Goal: Participate in discussion: Engage in conversation with other users on a specific topic

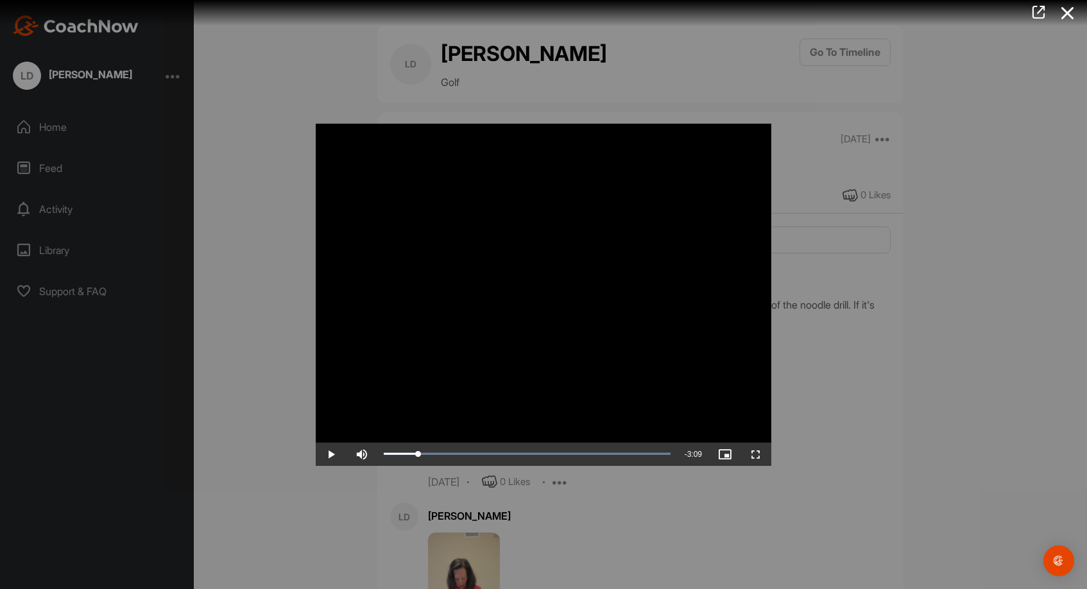
scroll to position [39844, 0]
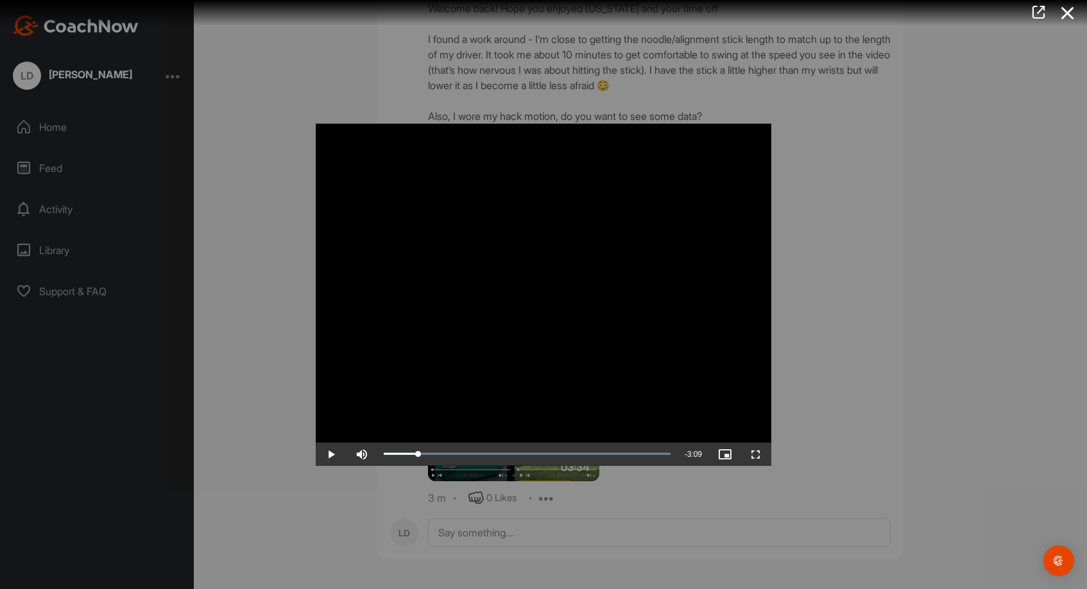
click at [327, 137] on video "Video Player" at bounding box center [544, 295] width 456 height 342
click at [327, 141] on video "Video Player" at bounding box center [544, 295] width 456 height 342
click at [331, 140] on video "Video Player" at bounding box center [544, 295] width 456 height 342
click at [337, 454] on span "Video Player" at bounding box center [331, 454] width 31 height 0
click at [330, 454] on span "Video Player" at bounding box center [331, 454] width 31 height 0
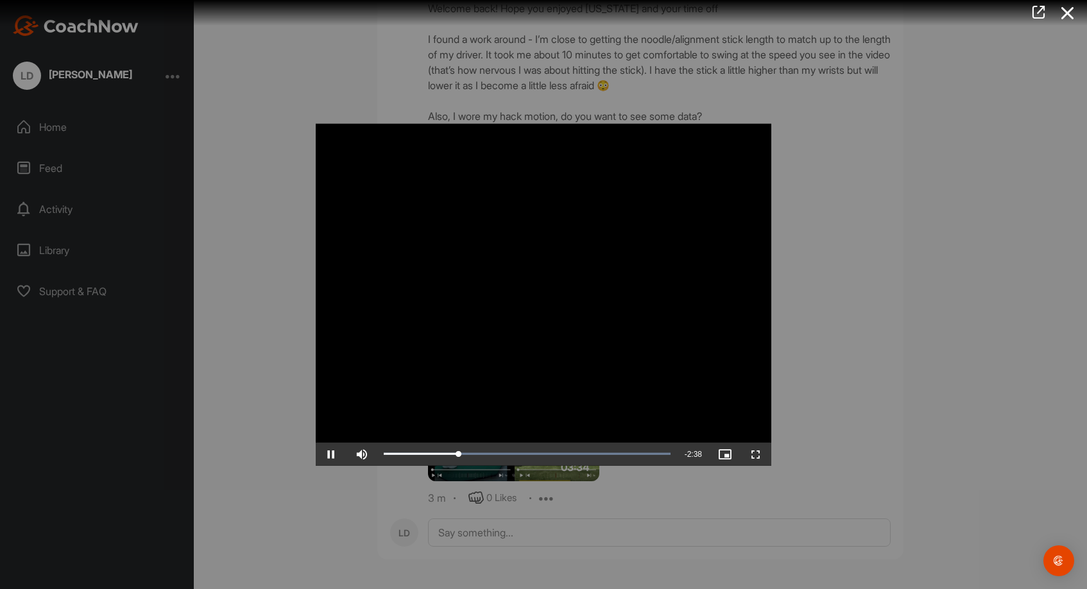
click at [329, 137] on video "Video Player" at bounding box center [544, 295] width 456 height 342
click at [329, 142] on video "Video Player" at bounding box center [544, 295] width 456 height 342
click at [329, 139] on video "Video Player" at bounding box center [544, 295] width 456 height 342
drag, startPoint x: 716, startPoint y: 212, endPoint x: 736, endPoint y: 178, distance: 39.7
click at [716, 211] on video "Video Player" at bounding box center [544, 295] width 456 height 342
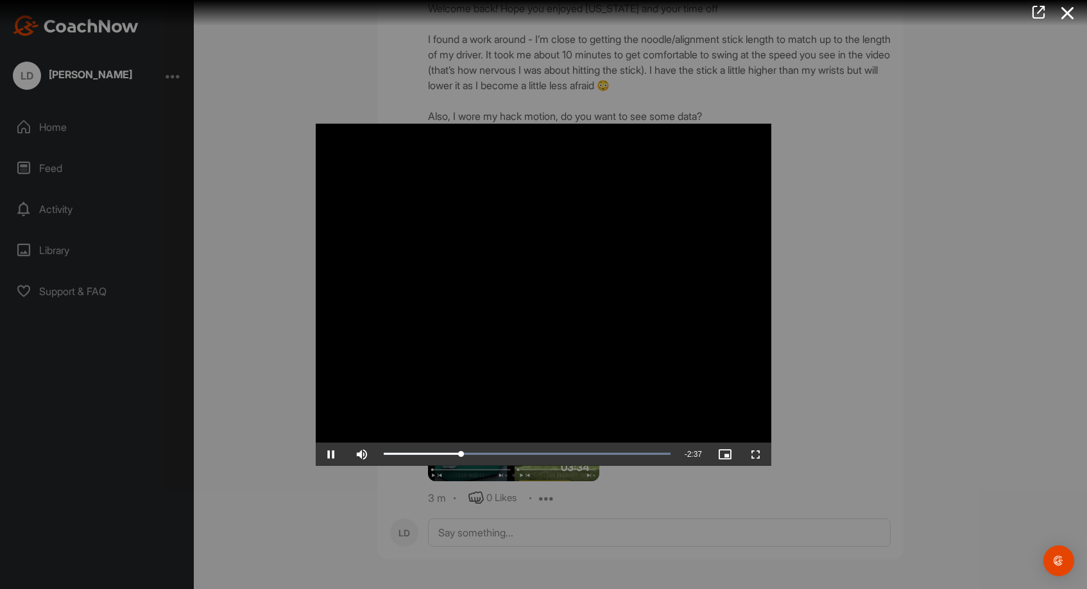
click at [333, 454] on span "Video Player" at bounding box center [331, 454] width 31 height 0
click at [1064, 12] on icon at bounding box center [1068, 13] width 30 height 24
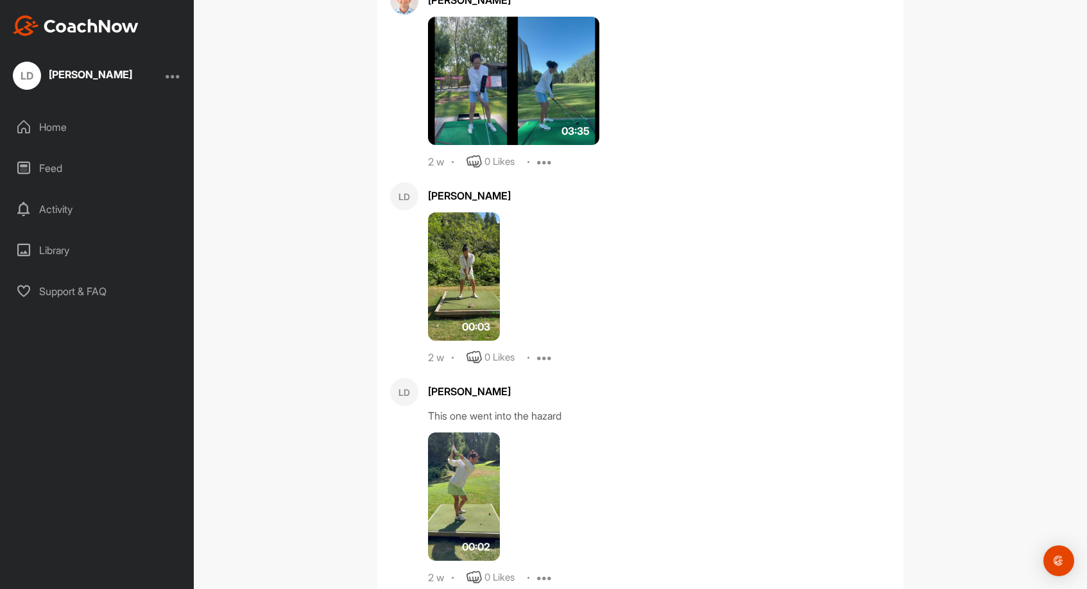
scroll to position [38149, 0]
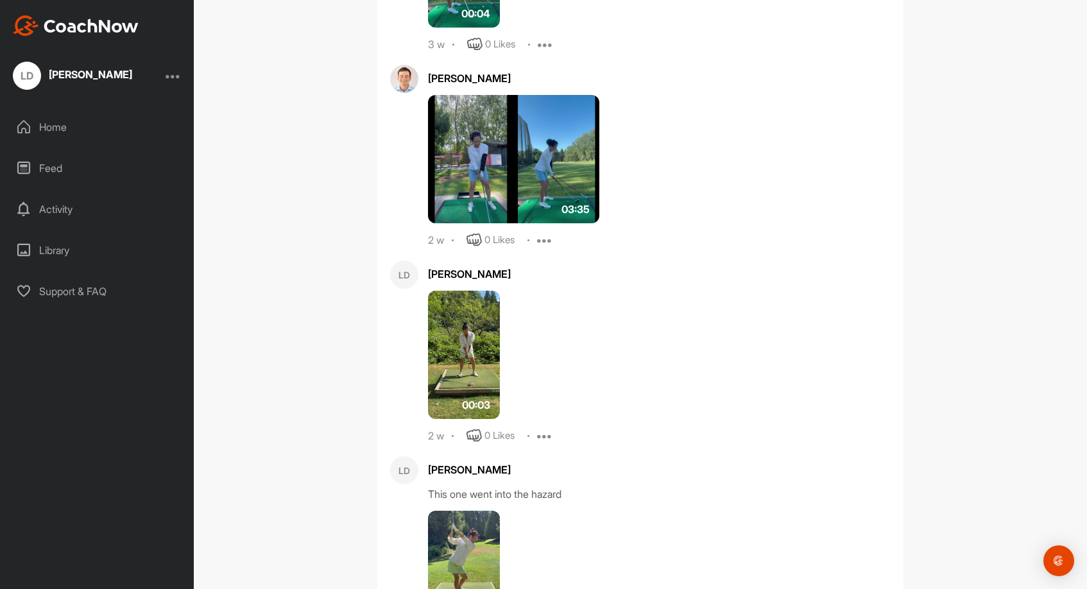
click at [48, 164] on div "Feed" at bounding box center [97, 168] width 181 height 32
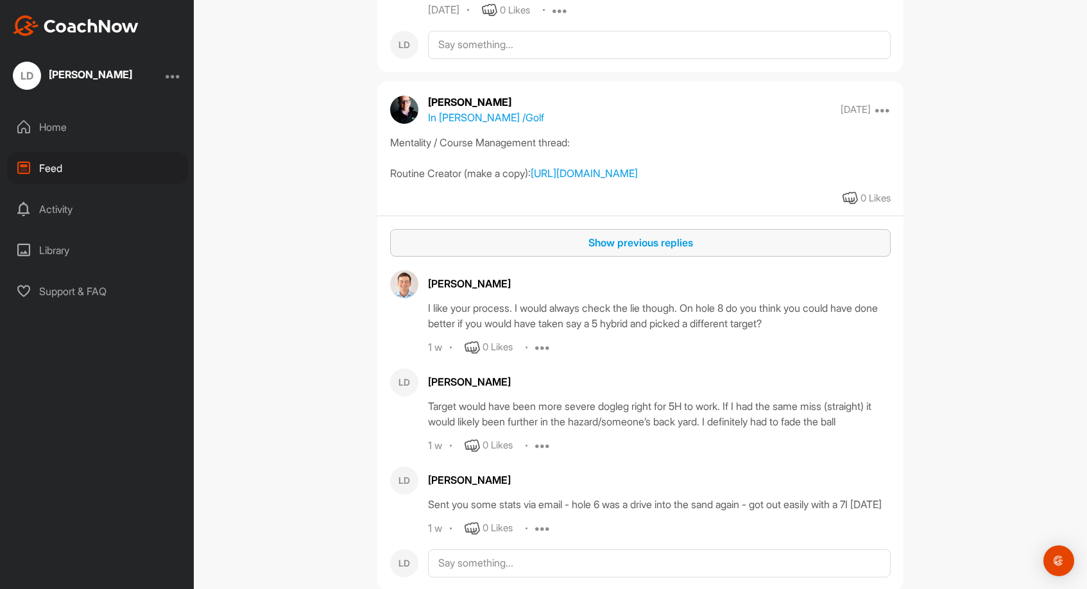
scroll to position [1820, 0]
click at [659, 251] on div "Show previous replies" at bounding box center [641, 243] width 480 height 15
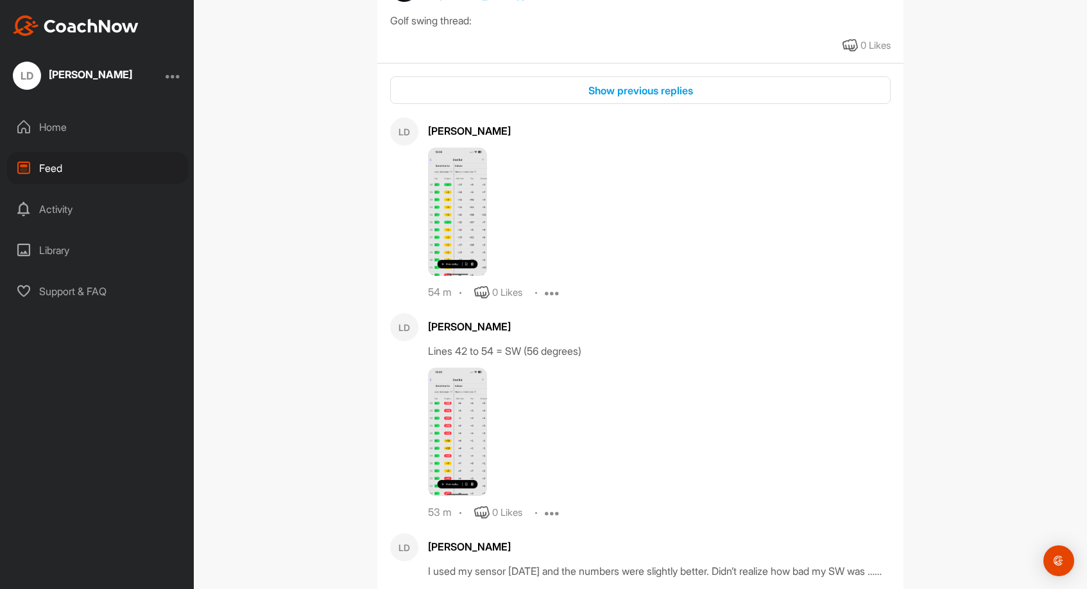
scroll to position [4933, 0]
click at [655, 96] on div "Show previous replies" at bounding box center [641, 88] width 480 height 15
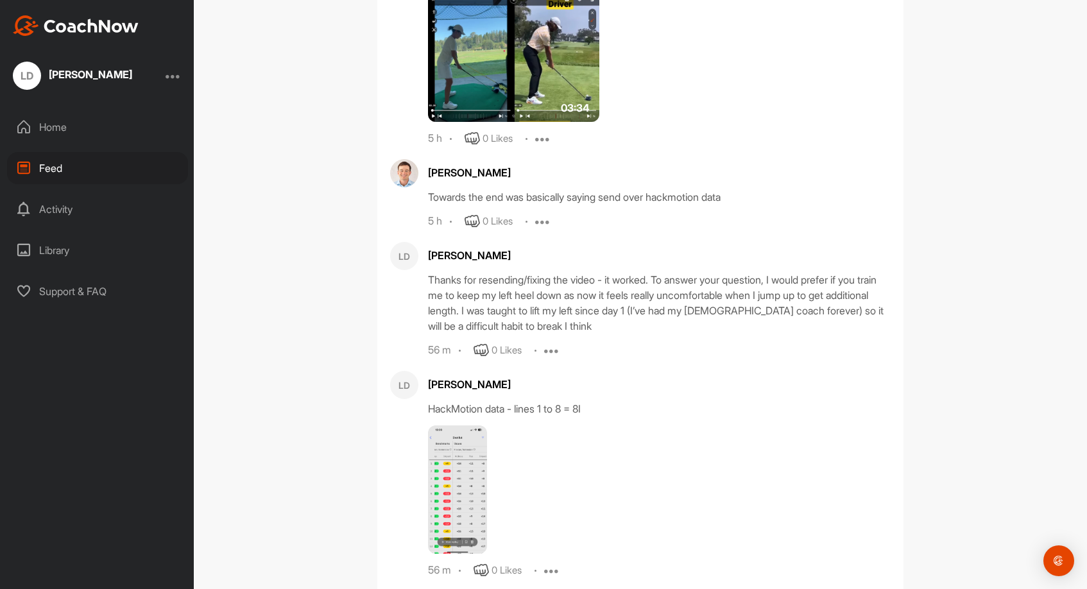
scroll to position [5490, 0]
click at [487, 121] on img at bounding box center [513, 57] width 171 height 128
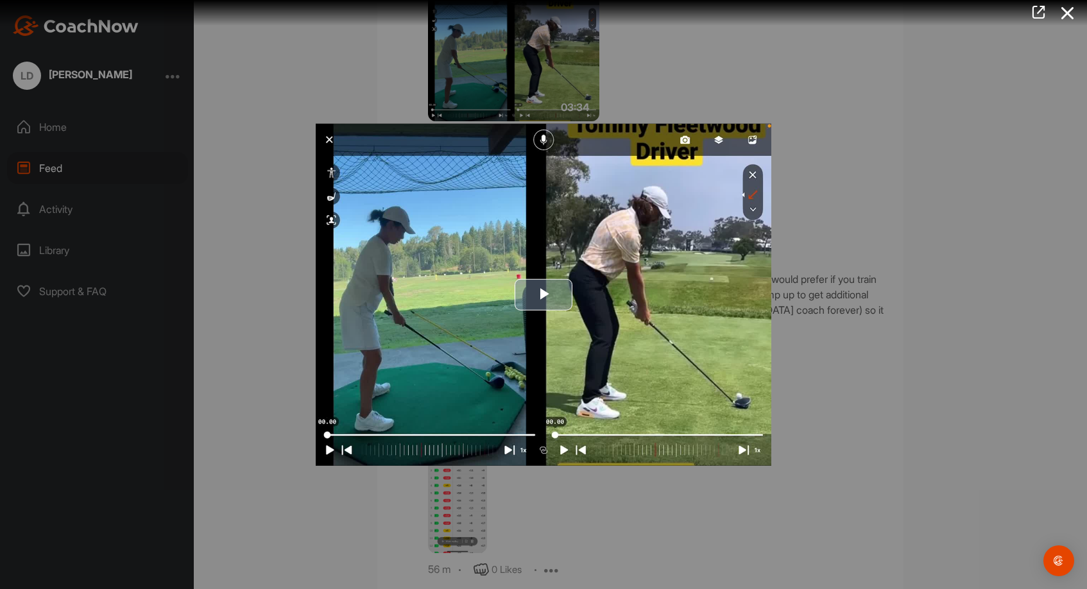
click at [544, 295] on span "Video Player" at bounding box center [544, 295] width 0 height 0
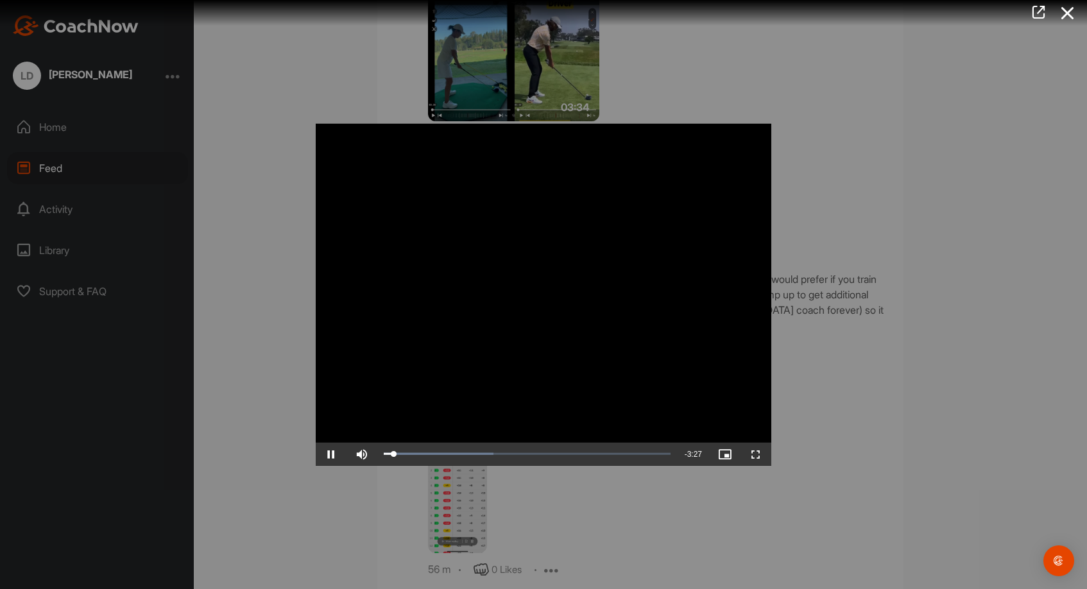
scroll to position [0, 0]
click at [1065, 12] on icon at bounding box center [1068, 13] width 30 height 24
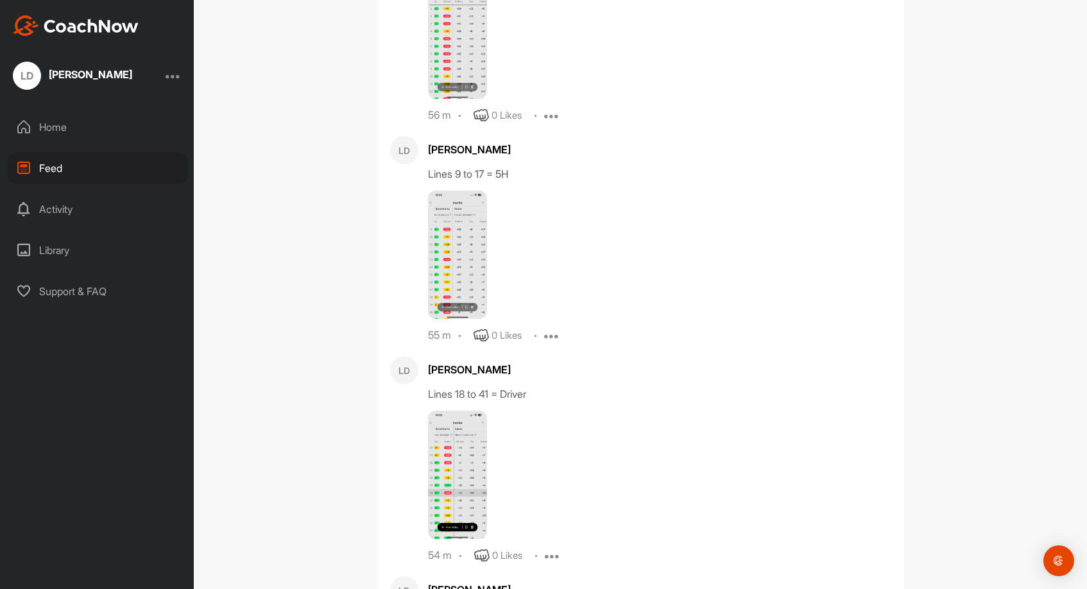
scroll to position [5979, 0]
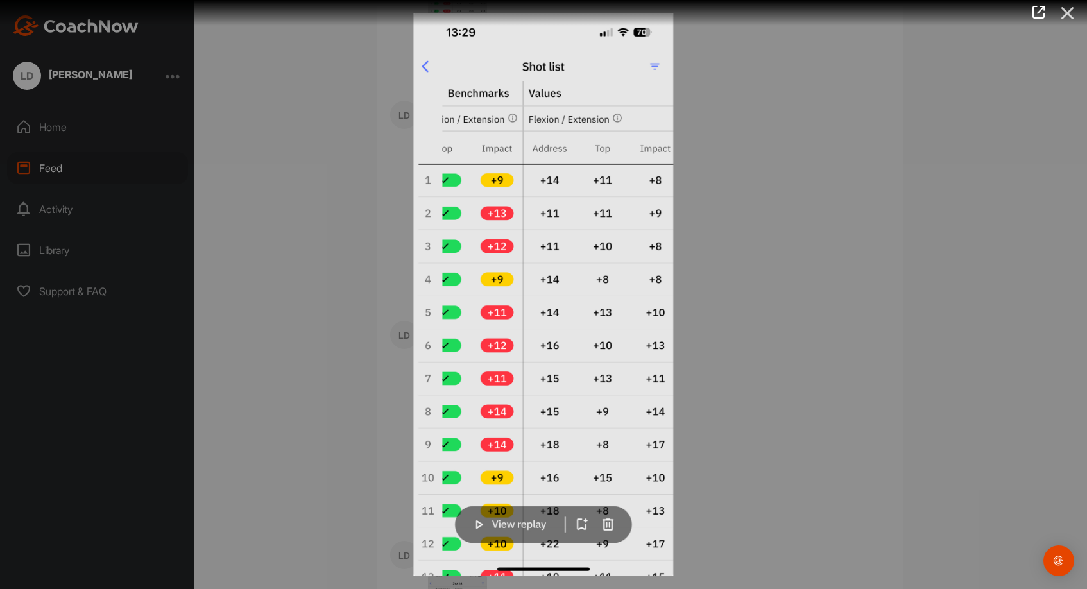
click at [1069, 12] on icon at bounding box center [1068, 13] width 30 height 24
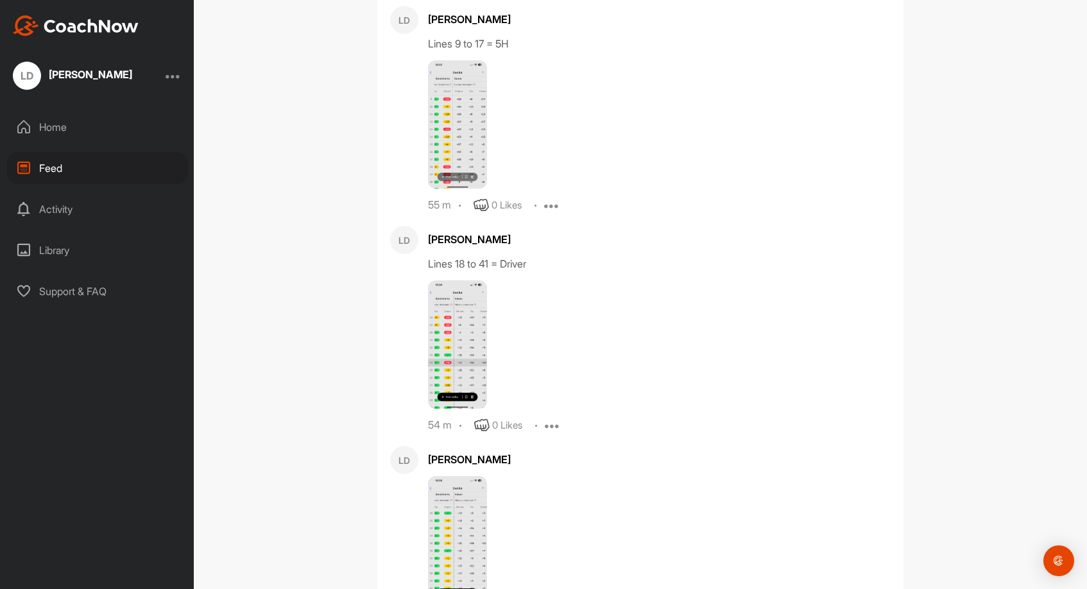
scroll to position [6109, 0]
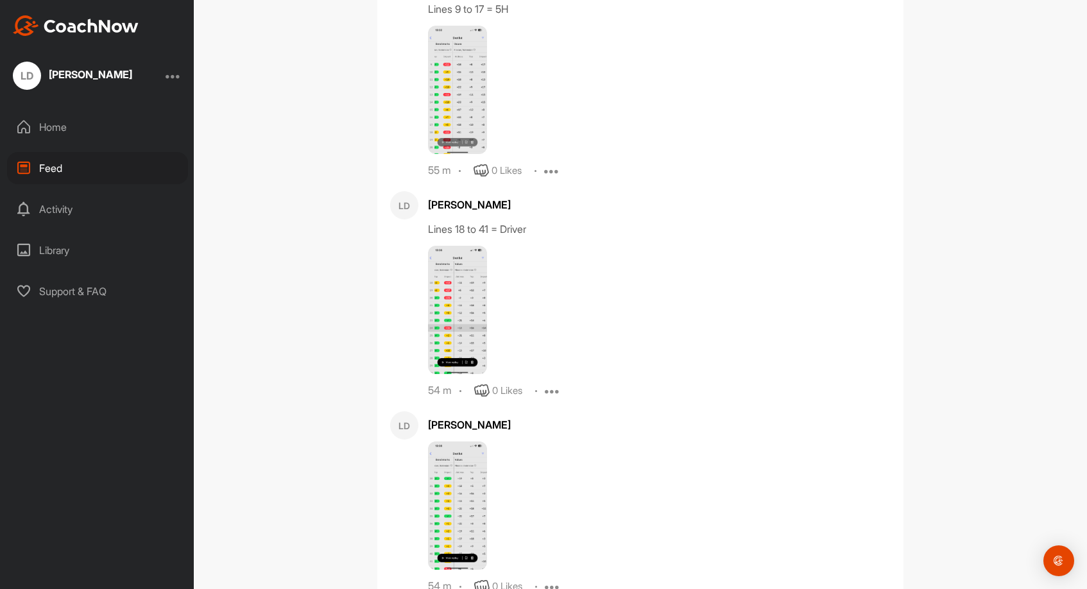
click at [439, 154] on img at bounding box center [457, 90] width 59 height 128
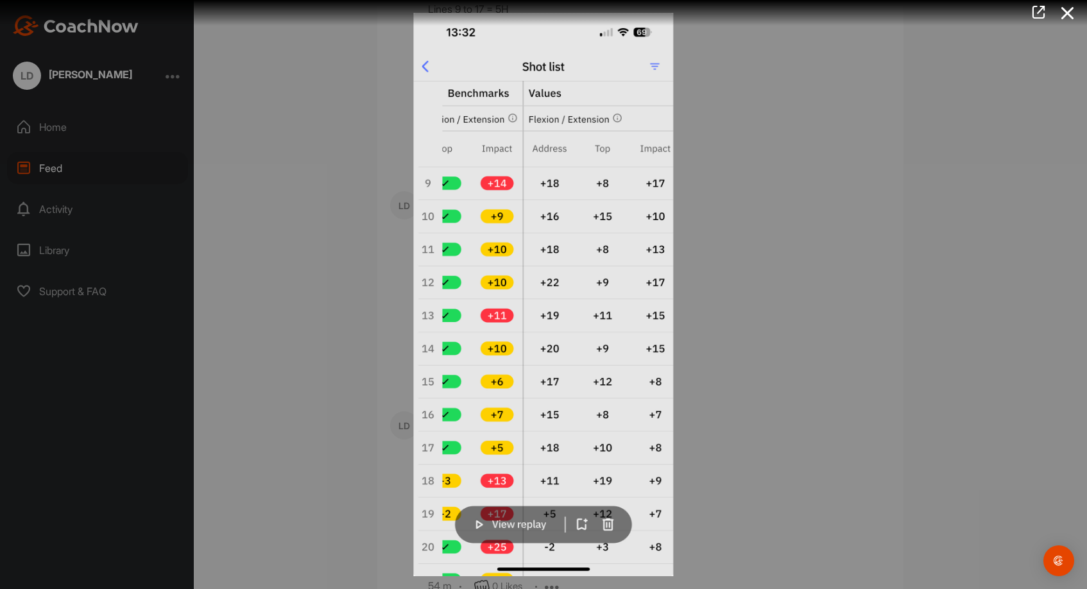
drag, startPoint x: 1067, startPoint y: 13, endPoint x: 1057, endPoint y: 28, distance: 18.0
click at [1067, 13] on icon at bounding box center [1068, 13] width 30 height 24
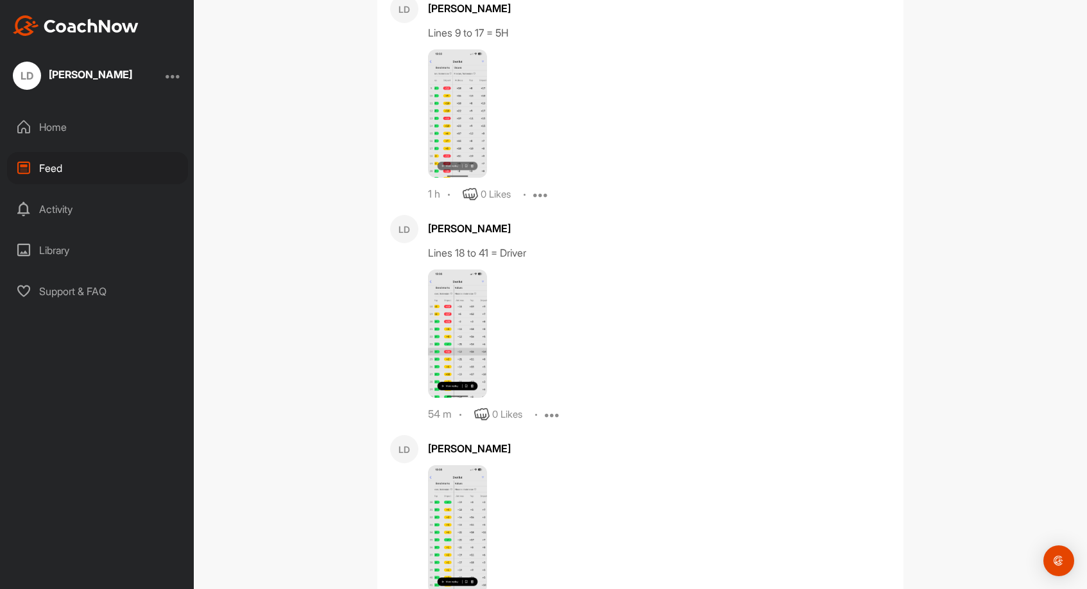
scroll to position [6080, 0]
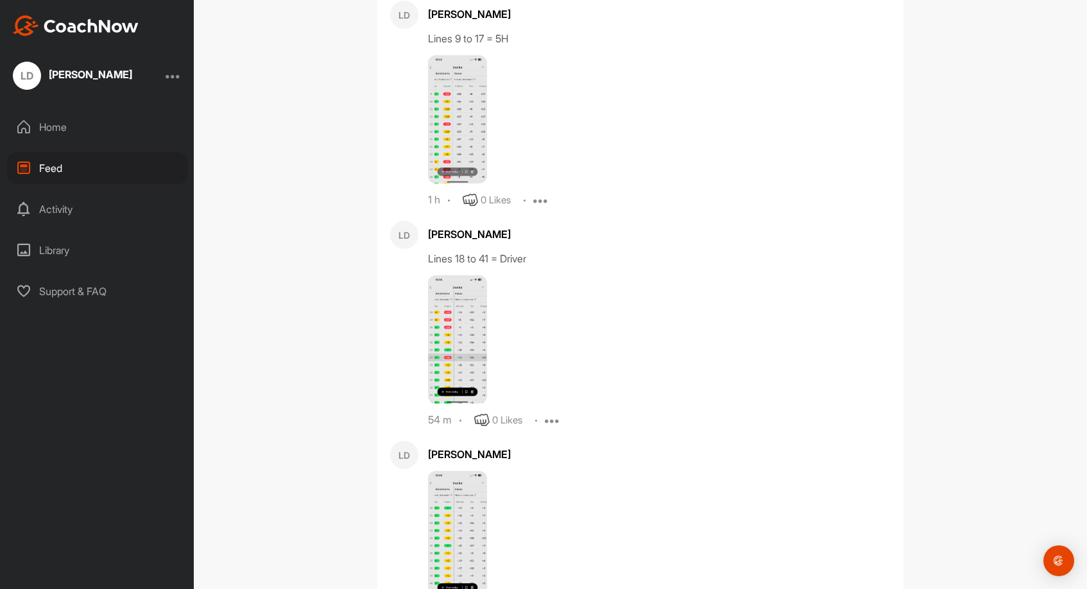
click at [461, 184] on img at bounding box center [457, 119] width 59 height 128
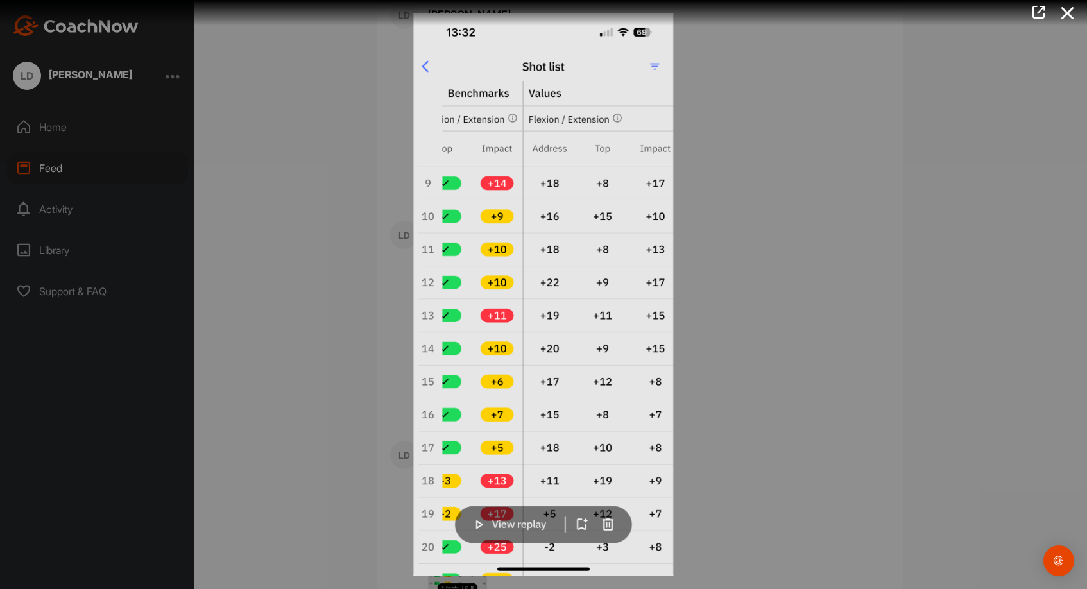
click at [461, 228] on img at bounding box center [544, 294] width 286 height 589
click at [1066, 14] on icon at bounding box center [1068, 13] width 30 height 24
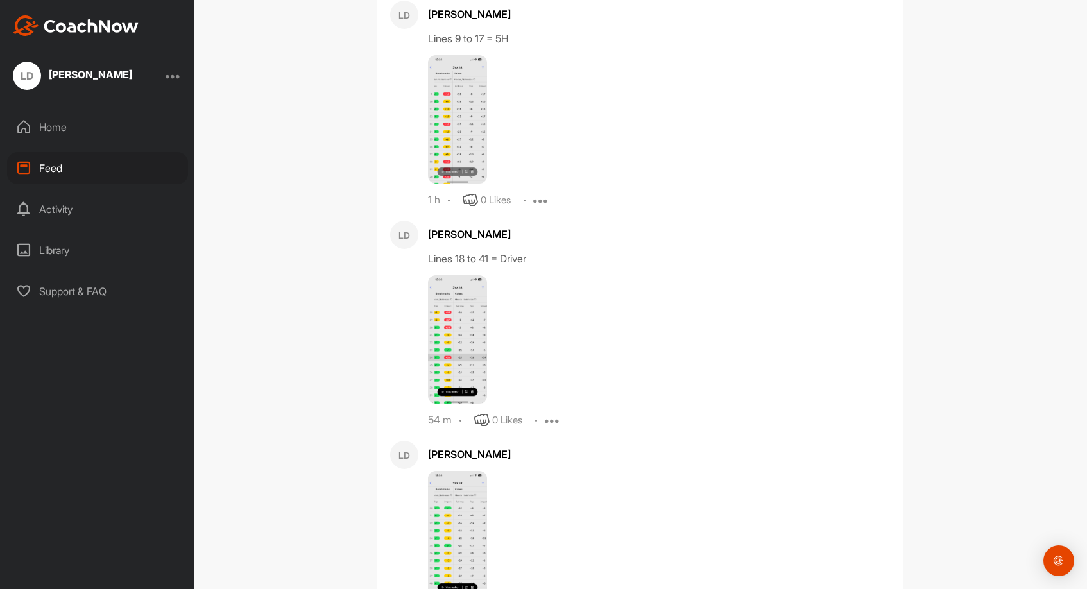
click at [478, 404] on img at bounding box center [457, 339] width 59 height 128
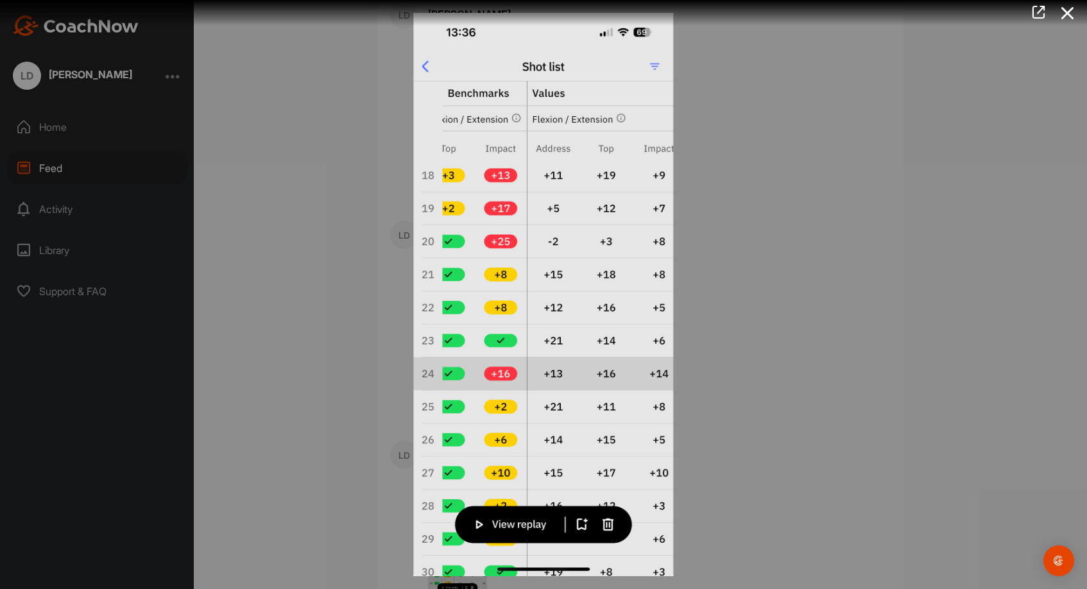
click at [478, 406] on img at bounding box center [544, 294] width 286 height 589
click at [1067, 15] on icon at bounding box center [1068, 13] width 30 height 24
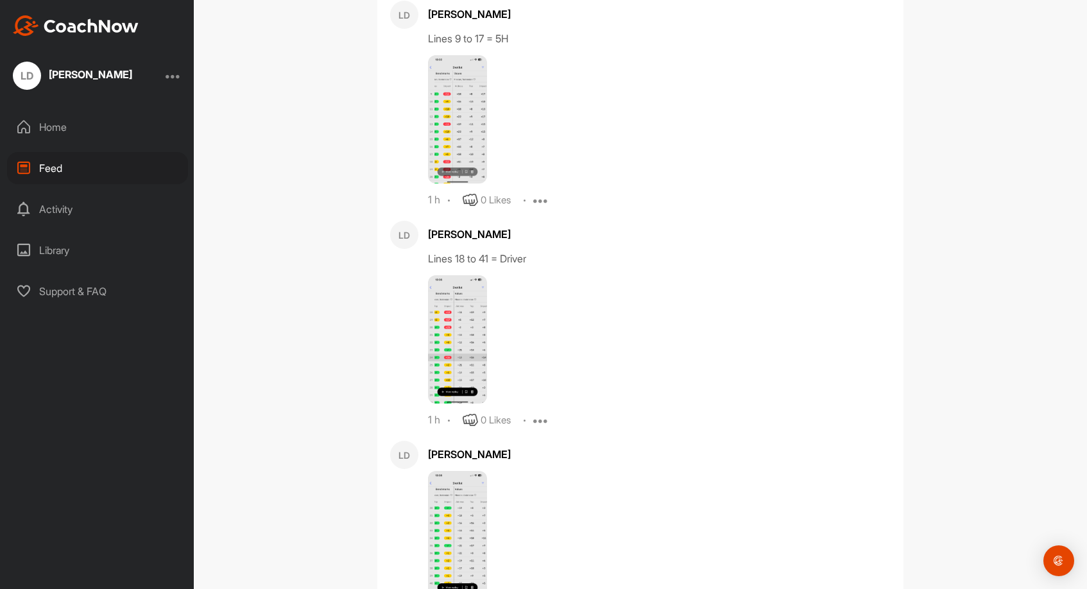
click at [471, 404] on img at bounding box center [457, 339] width 59 height 128
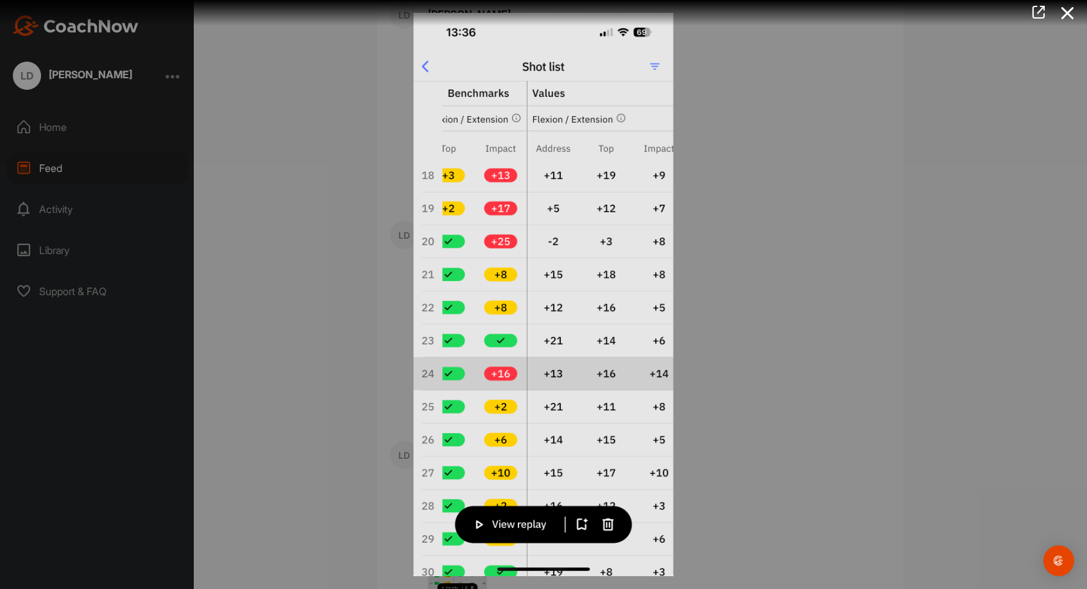
click at [471, 410] on img at bounding box center [544, 294] width 286 height 589
click at [1066, 11] on icon at bounding box center [1068, 13] width 30 height 24
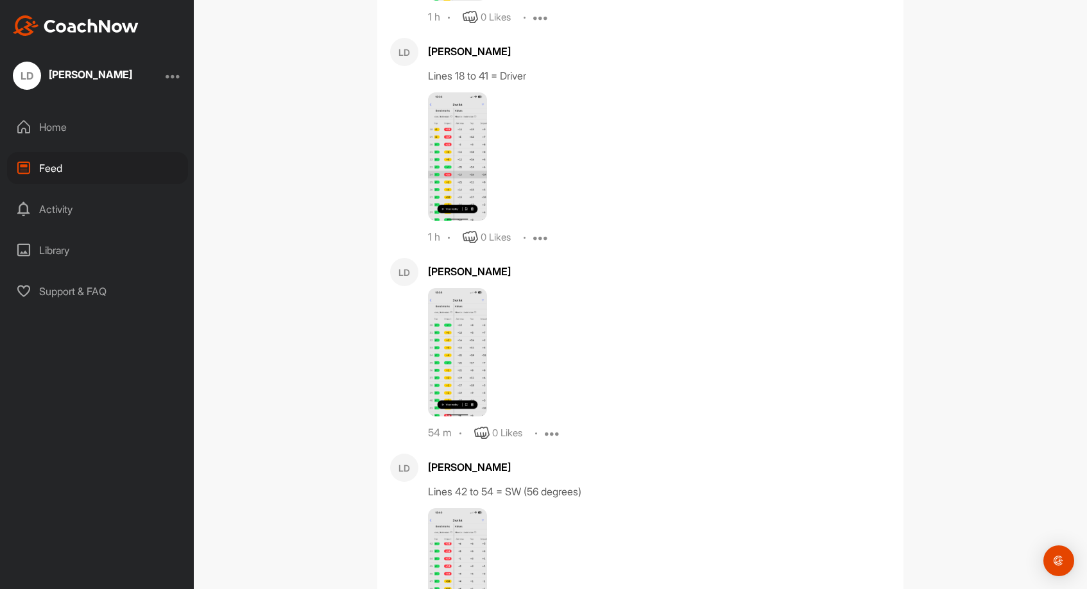
scroll to position [6300, 0]
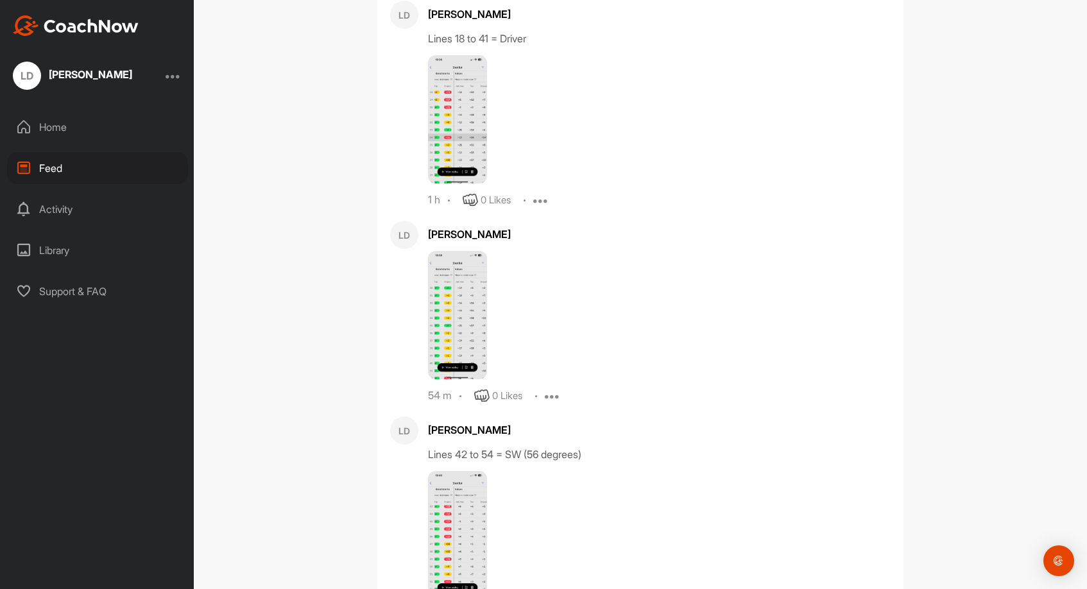
click at [447, 379] on img at bounding box center [457, 315] width 59 height 128
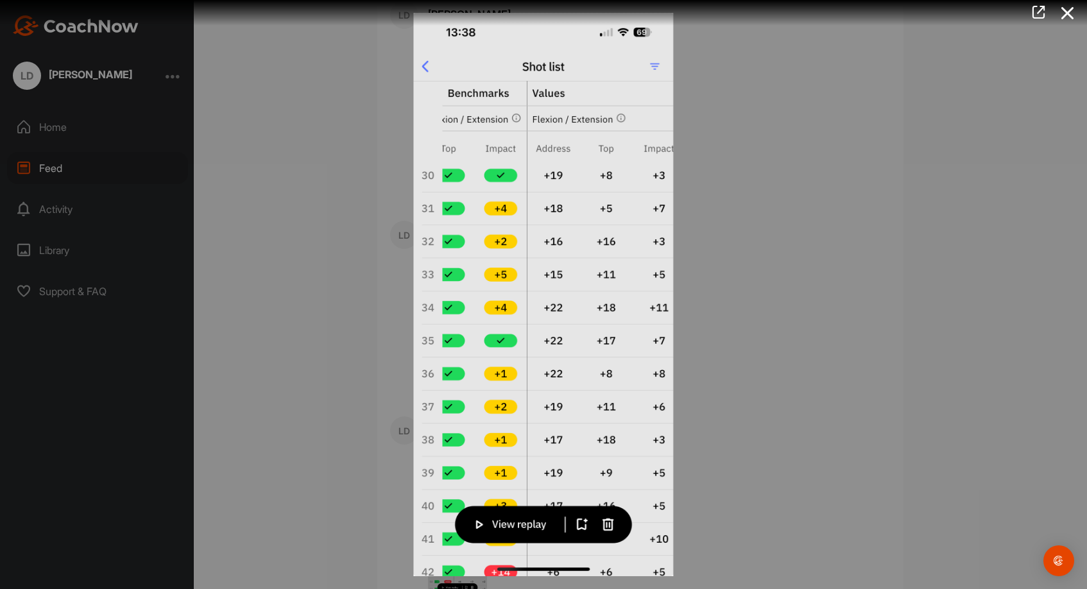
click at [447, 392] on img at bounding box center [544, 294] width 286 height 589
click at [1073, 19] on icon at bounding box center [1068, 13] width 30 height 24
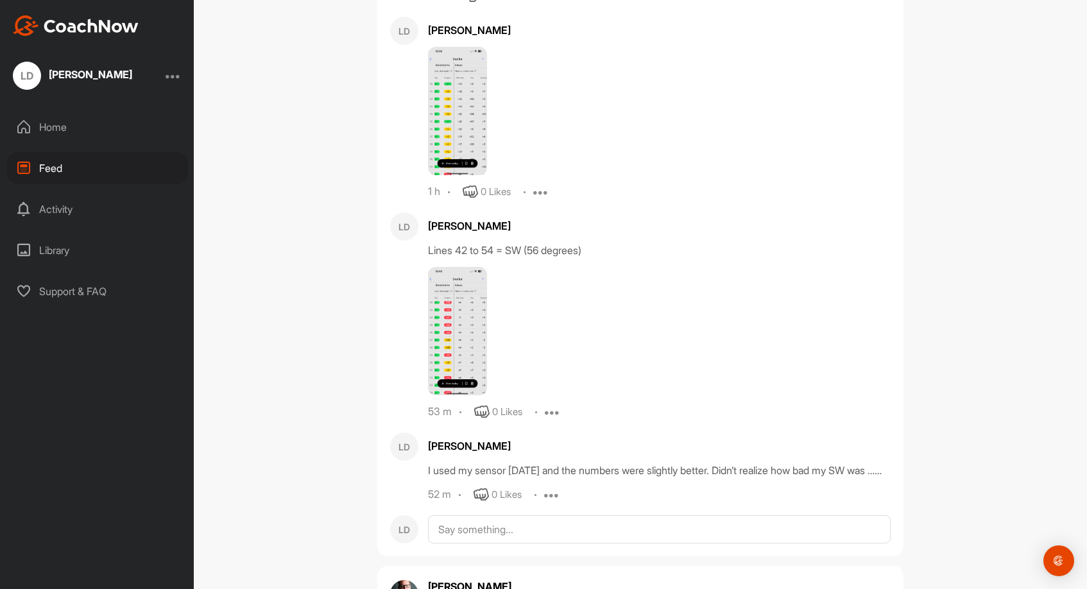
scroll to position [6515, 0]
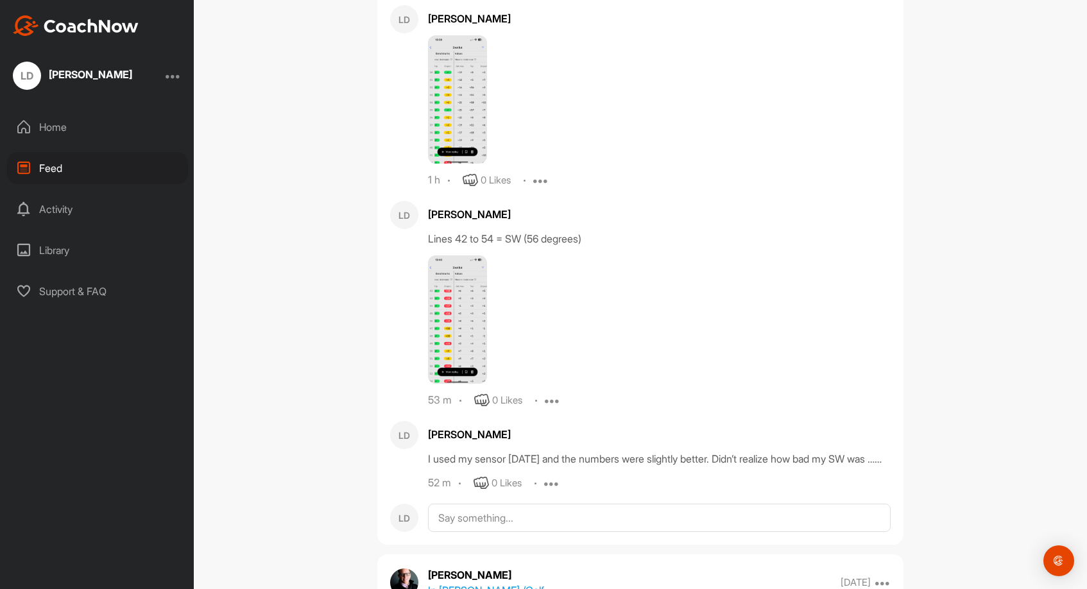
click at [478, 384] on img at bounding box center [457, 319] width 59 height 128
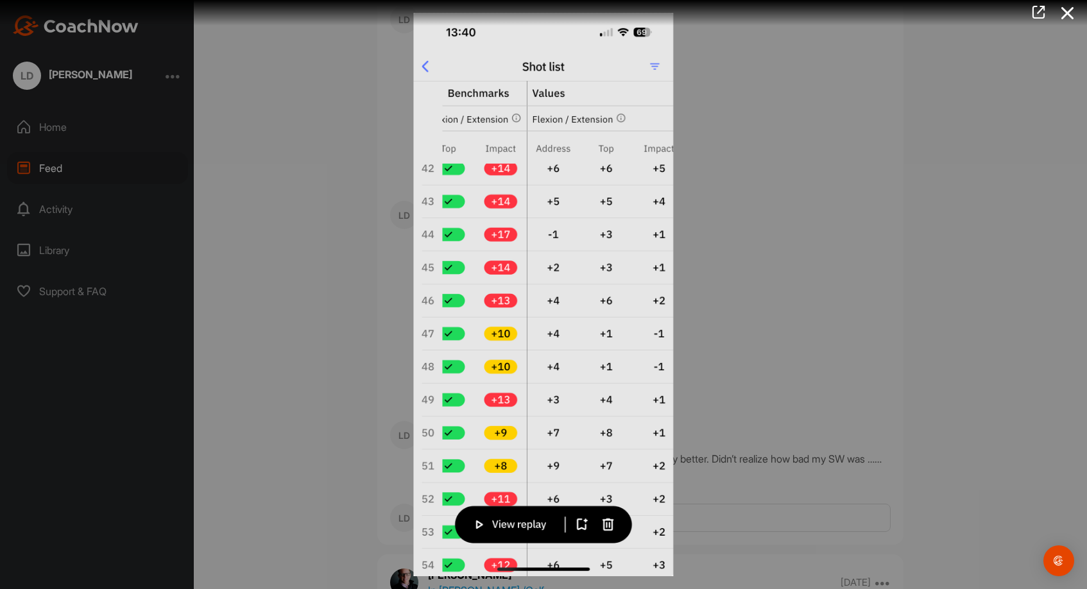
click at [478, 406] on img at bounding box center [544, 294] width 286 height 589
click at [1071, 12] on icon at bounding box center [1068, 13] width 30 height 24
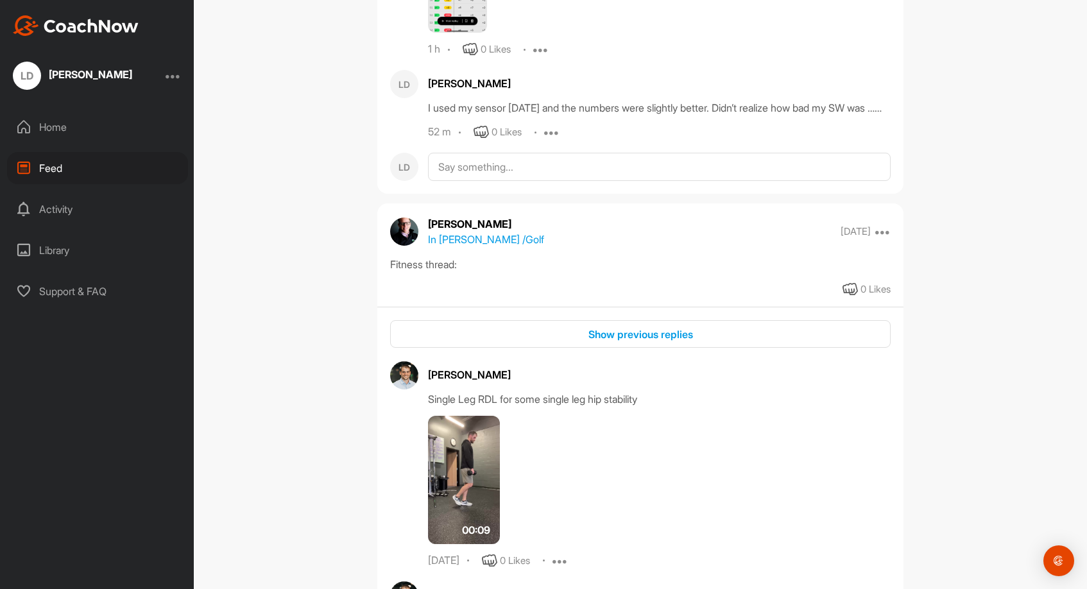
scroll to position [6874, 0]
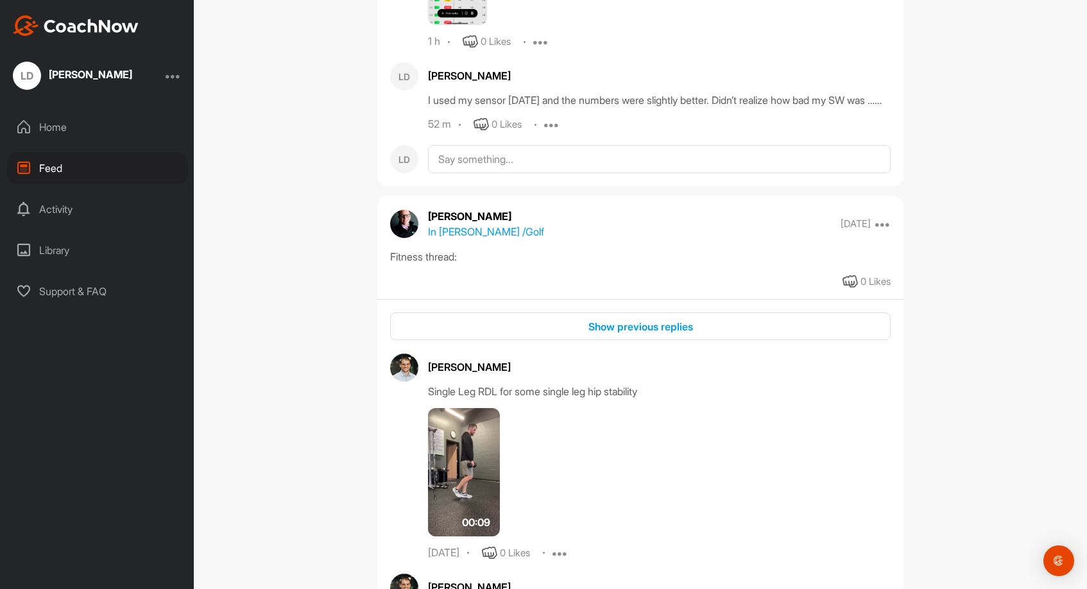
click at [55, 254] on div "Library" at bounding box center [97, 250] width 181 height 32
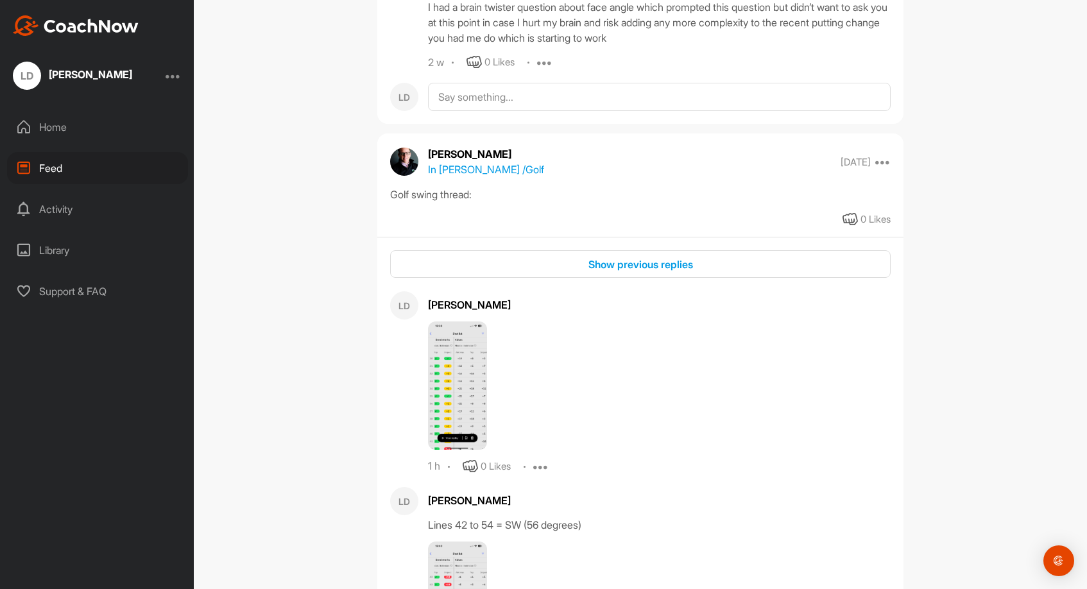
scroll to position [3620, 0]
click at [594, 273] on div "Show previous replies" at bounding box center [641, 264] width 480 height 15
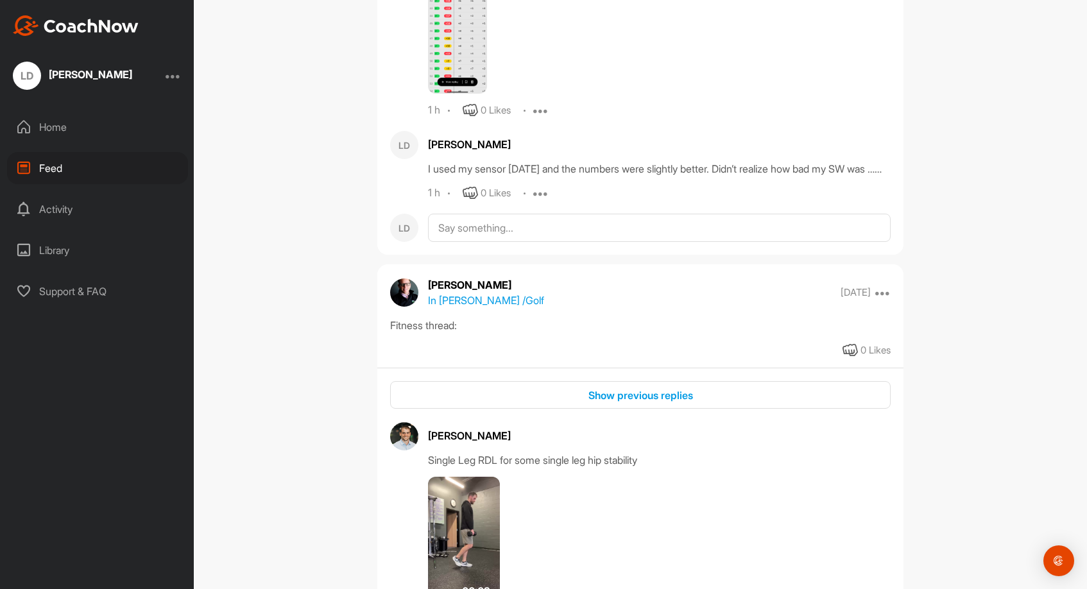
scroll to position [5671, 0]
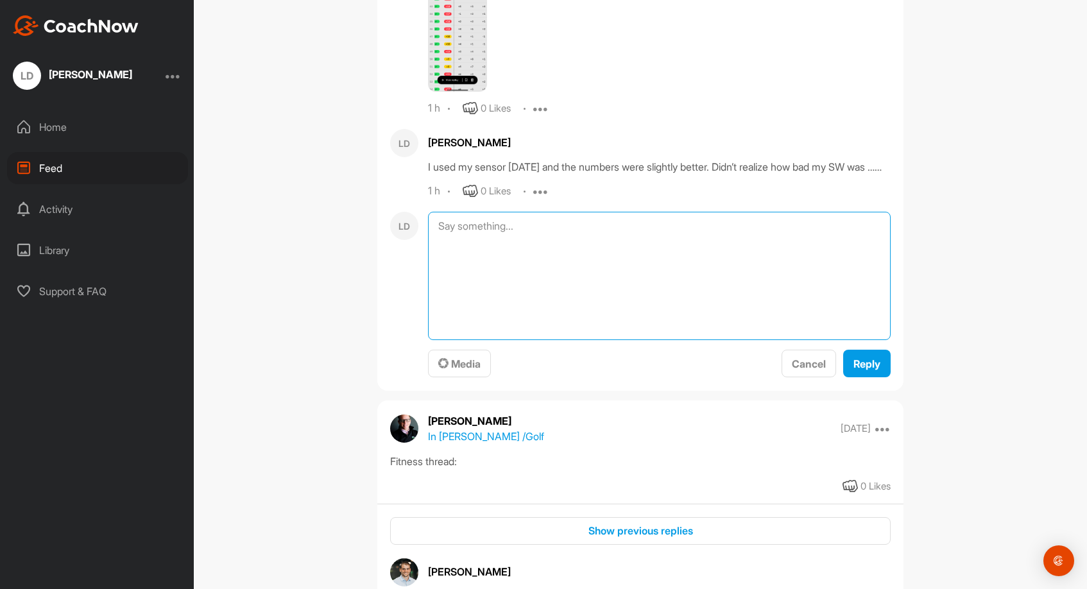
click at [452, 334] on textarea at bounding box center [659, 276] width 463 height 128
click at [467, 370] on span "Media" at bounding box center [459, 364] width 42 height 13
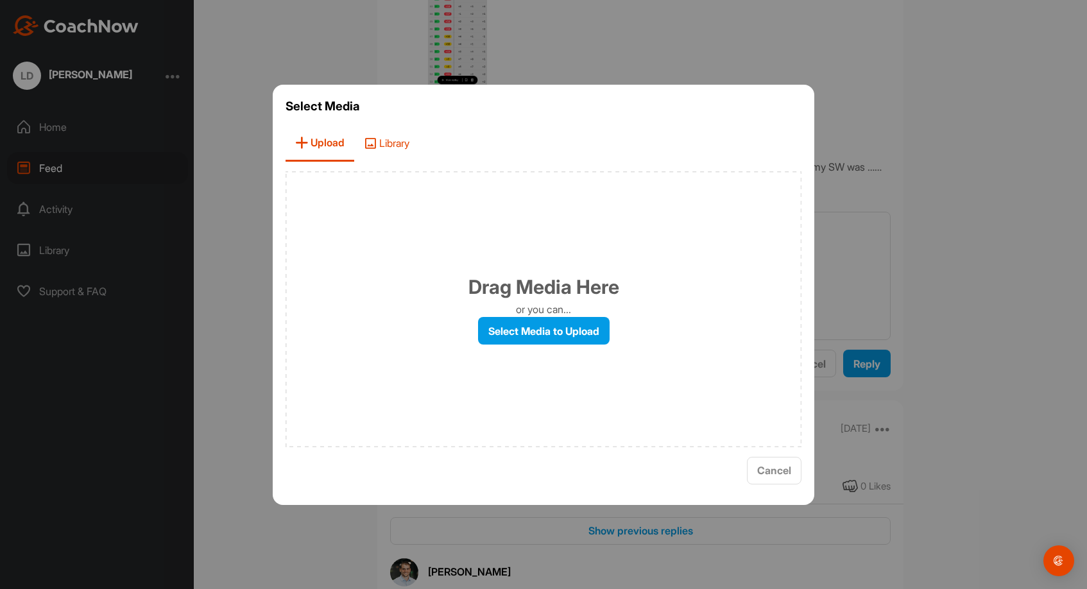
click at [391, 143] on span "Library" at bounding box center [386, 143] width 65 height 37
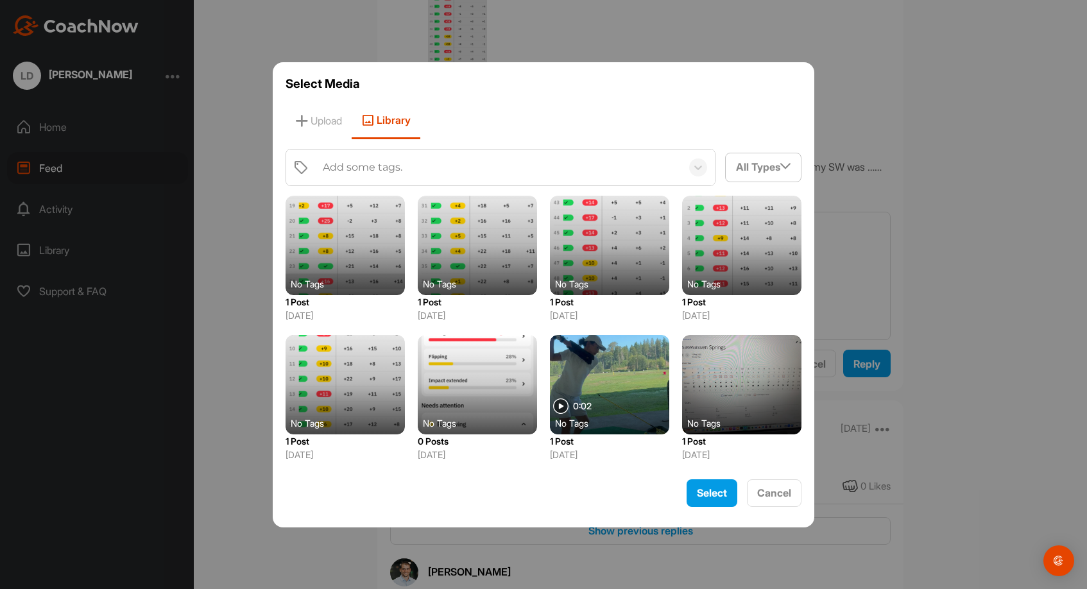
scroll to position [0, 0]
click at [492, 370] on div at bounding box center [477, 384] width 119 height 99
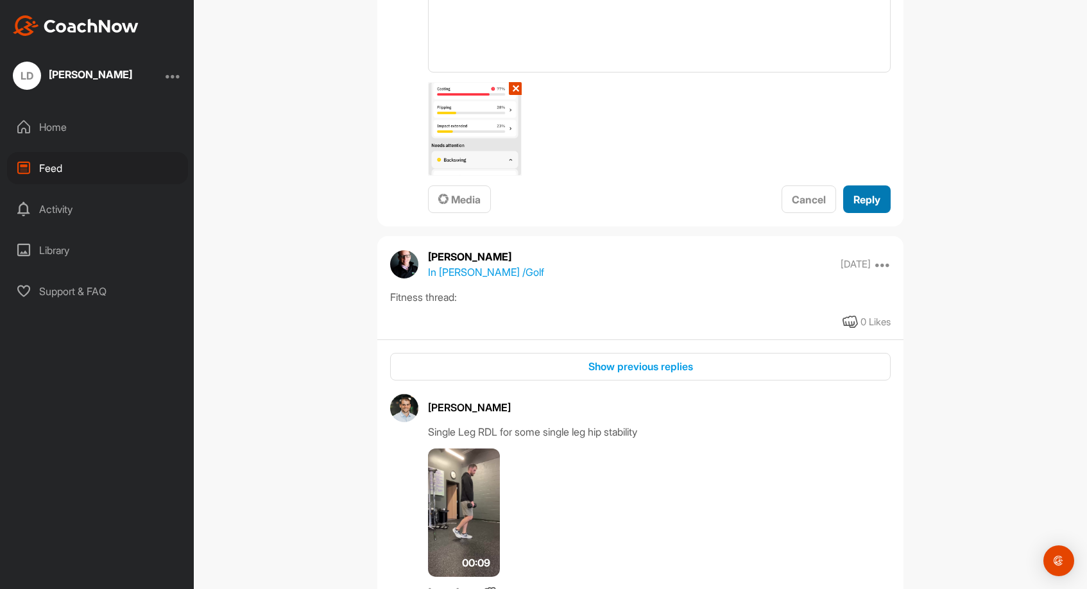
scroll to position [5941, 0]
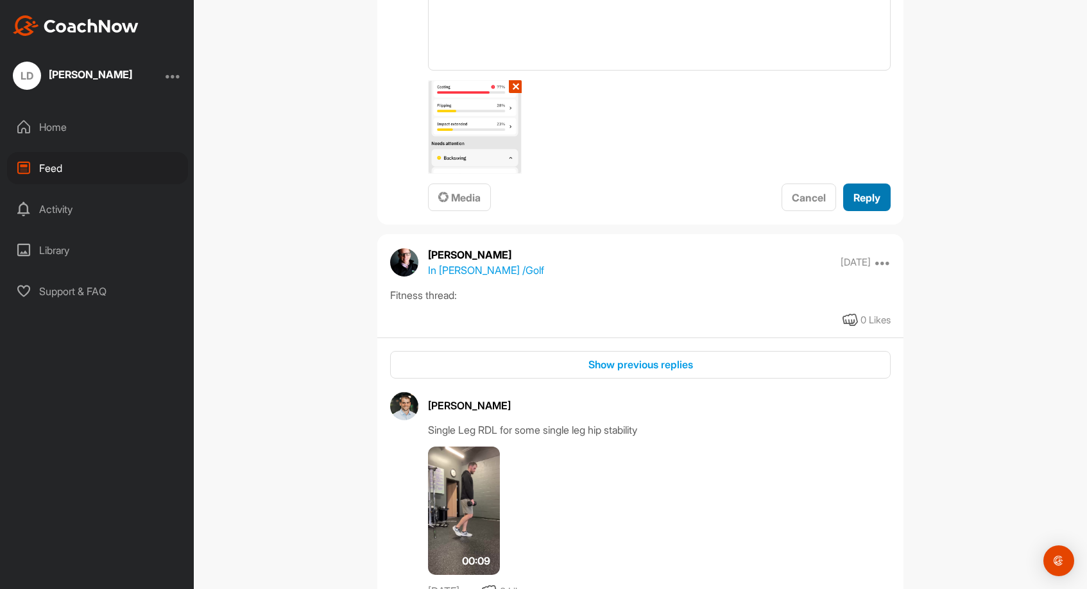
click at [870, 204] on span "Reply" at bounding box center [867, 197] width 27 height 13
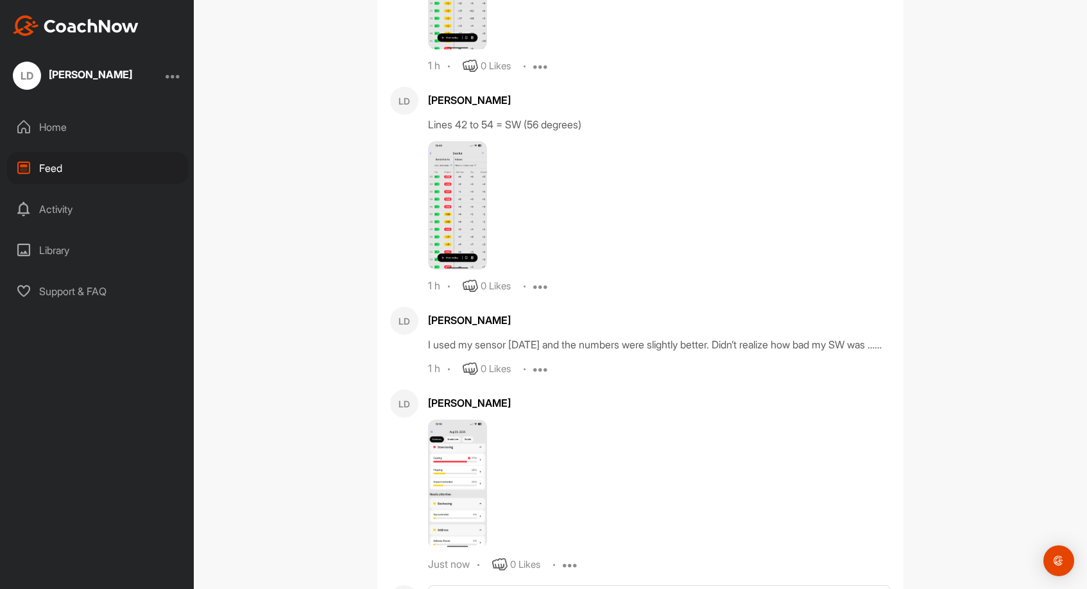
scroll to position [5485, 0]
